Goal: Task Accomplishment & Management: Manage account settings

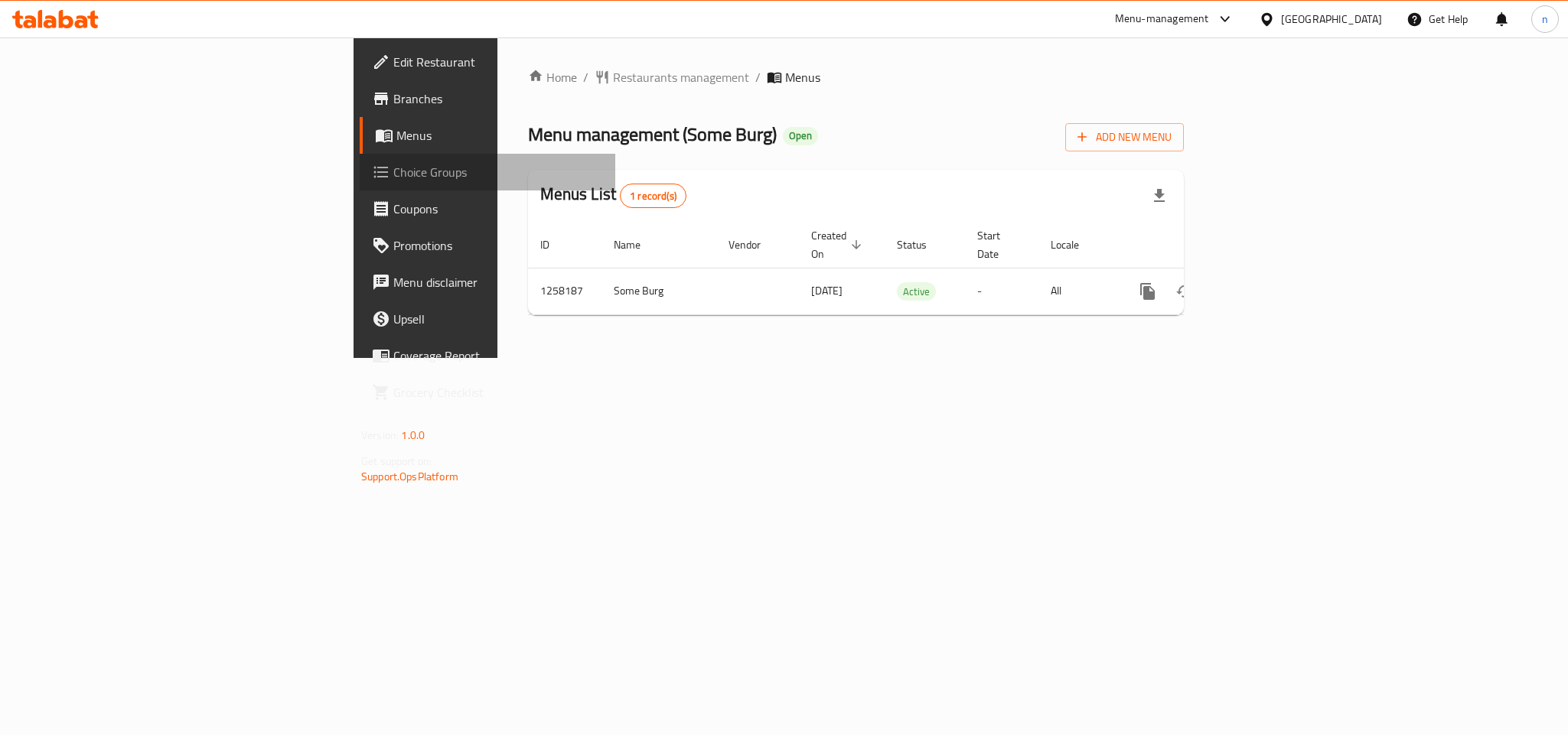
click at [393, 175] on span "Choice Groups" at bounding box center [498, 172] width 210 height 18
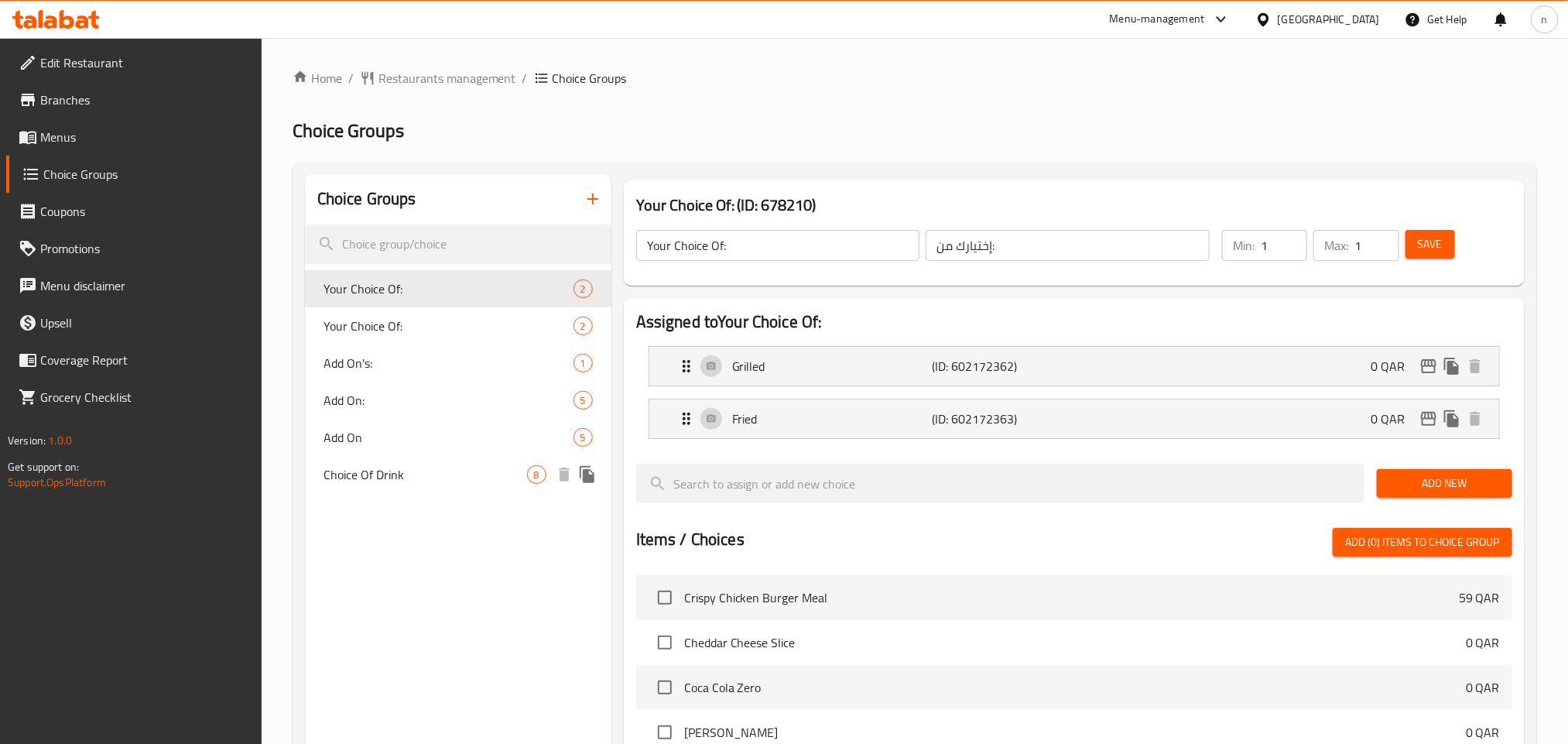
click at [425, 470] on span "Choice Of Drink" at bounding box center [425, 475] width 204 height 19
type input "Choice Of Drink"
type input "اختيار المشروب"
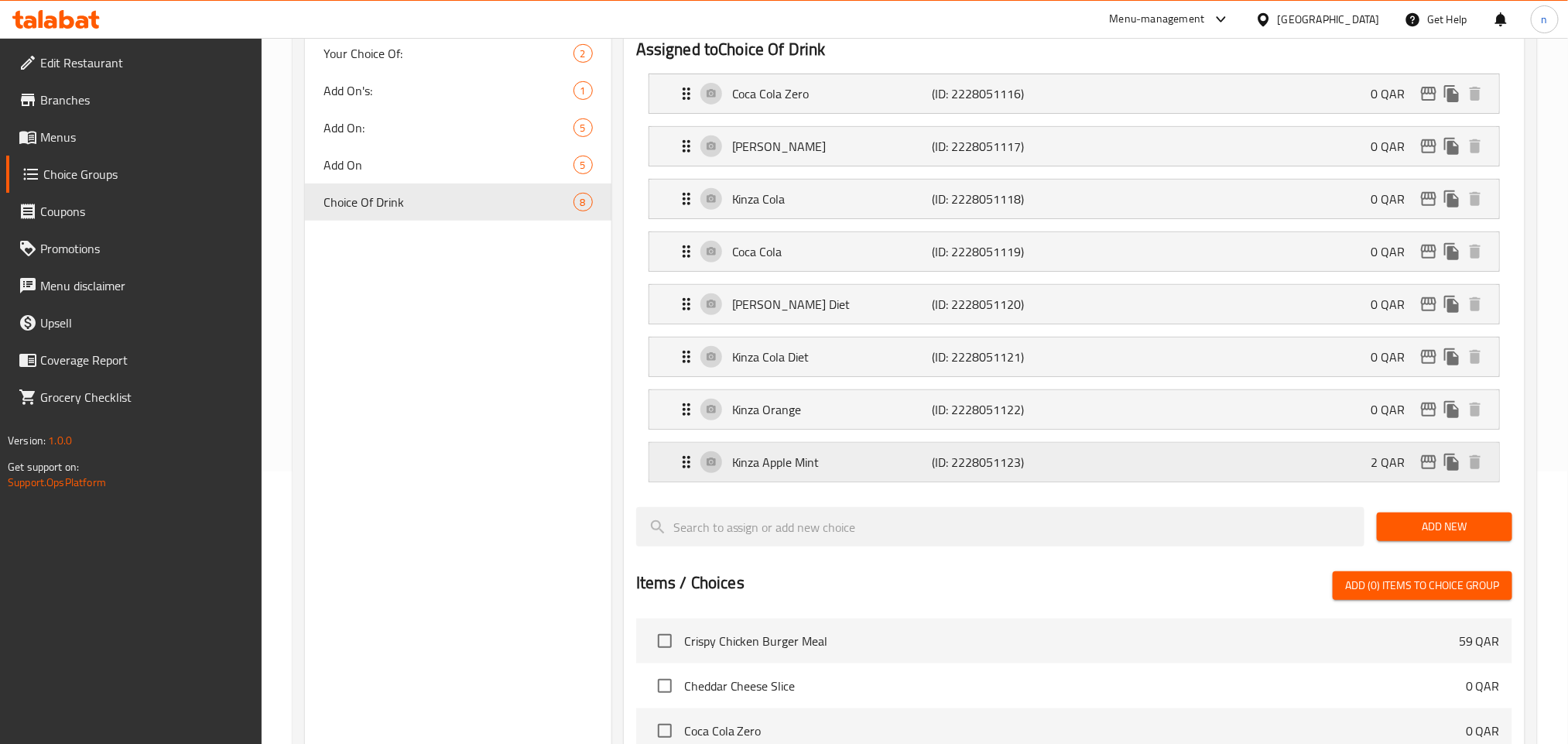
scroll to position [232, 0]
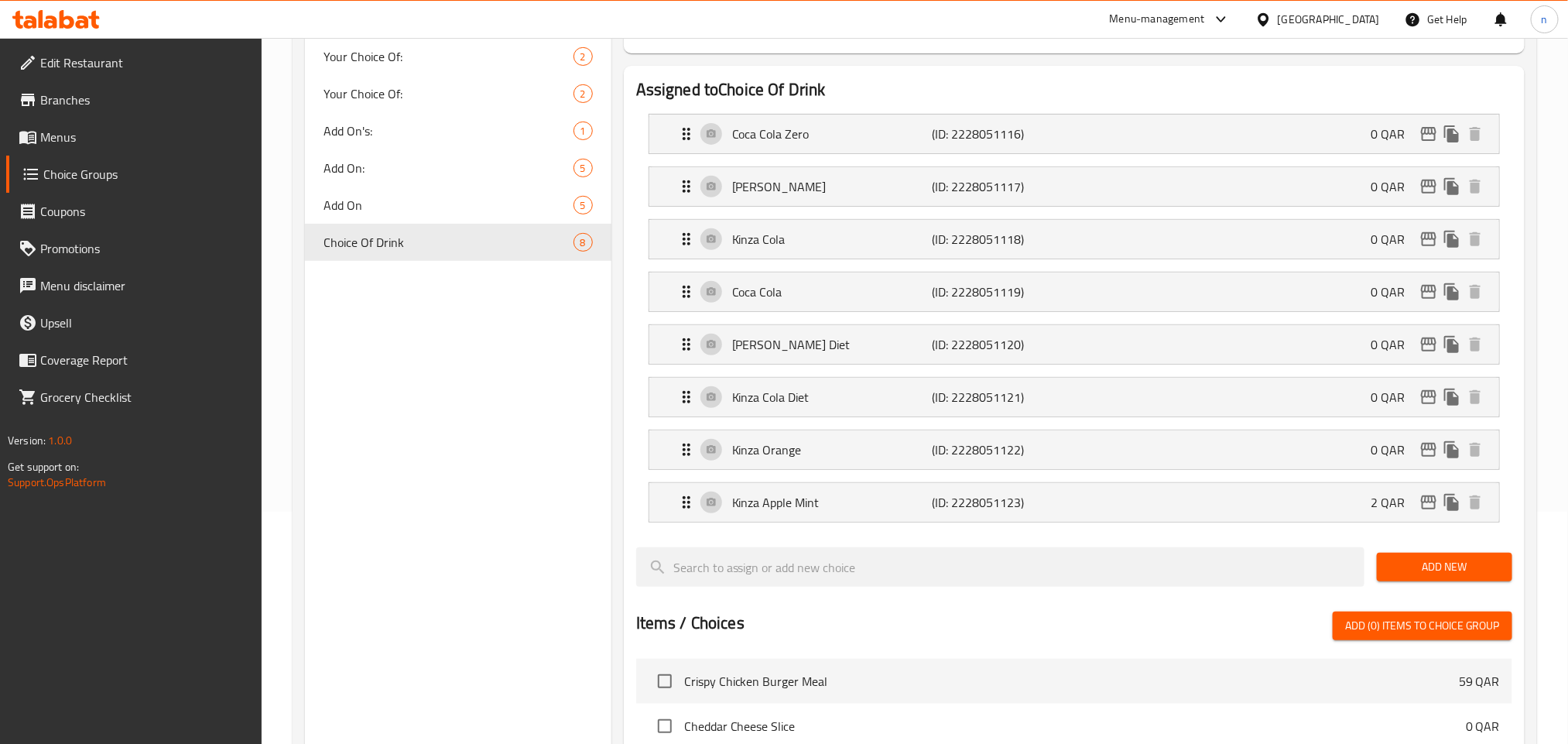
click at [1352, 19] on div "[GEOGRAPHIC_DATA]" at bounding box center [1329, 20] width 102 height 17
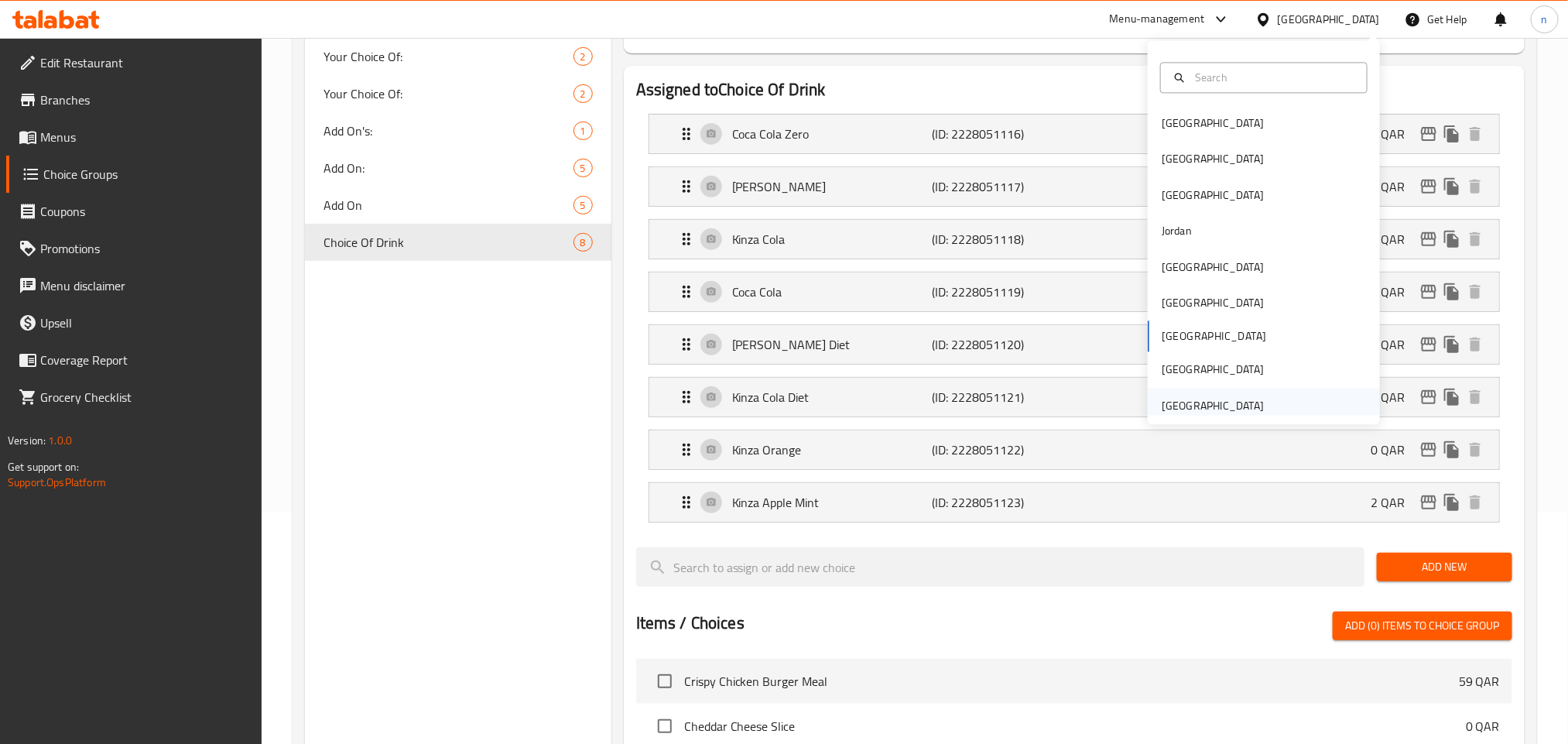
click at [1256, 407] on div "[GEOGRAPHIC_DATA]" at bounding box center [1213, 406] width 127 height 35
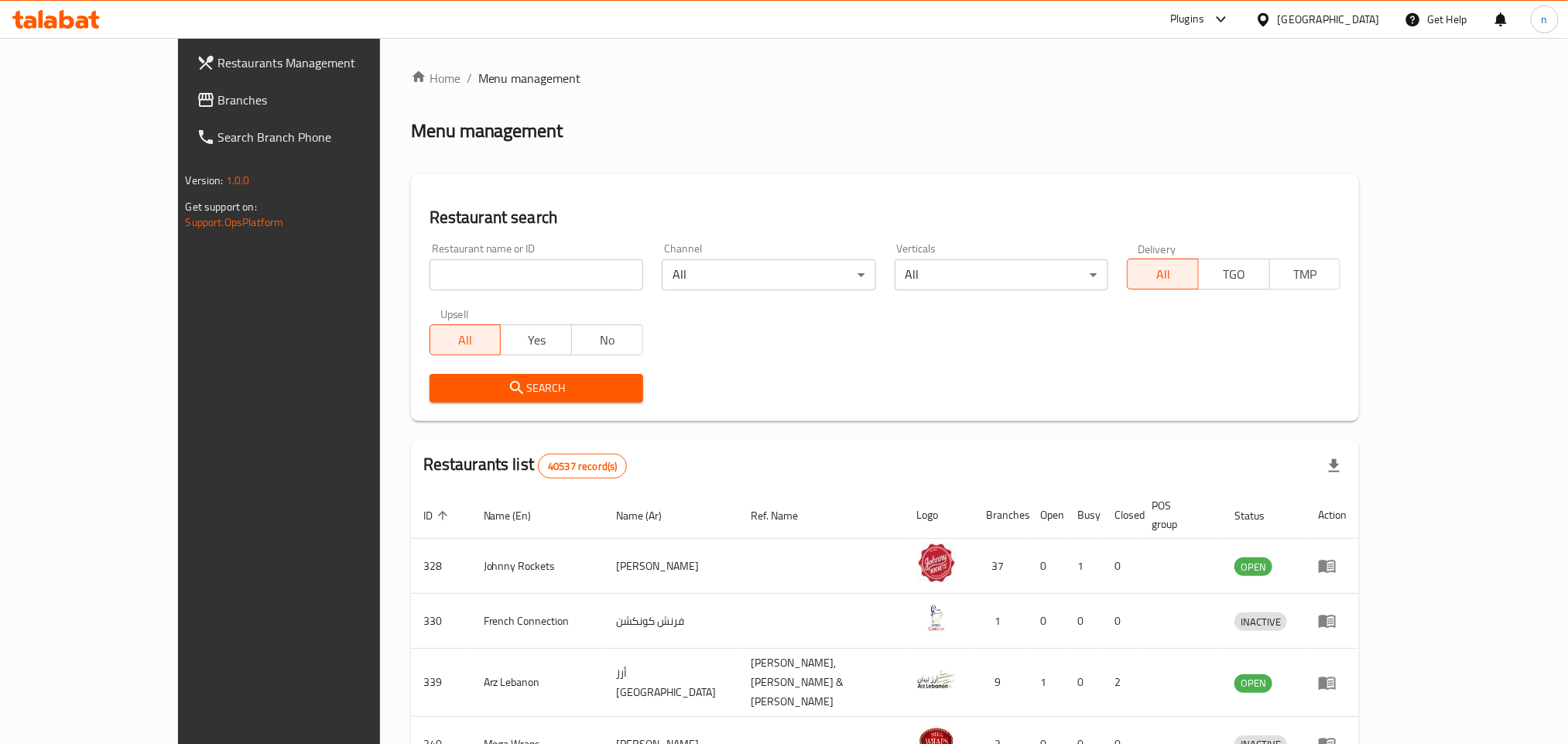
click at [219, 91] on span "Branches" at bounding box center [323, 100] width 209 height 19
